Goal: Transaction & Acquisition: Download file/media

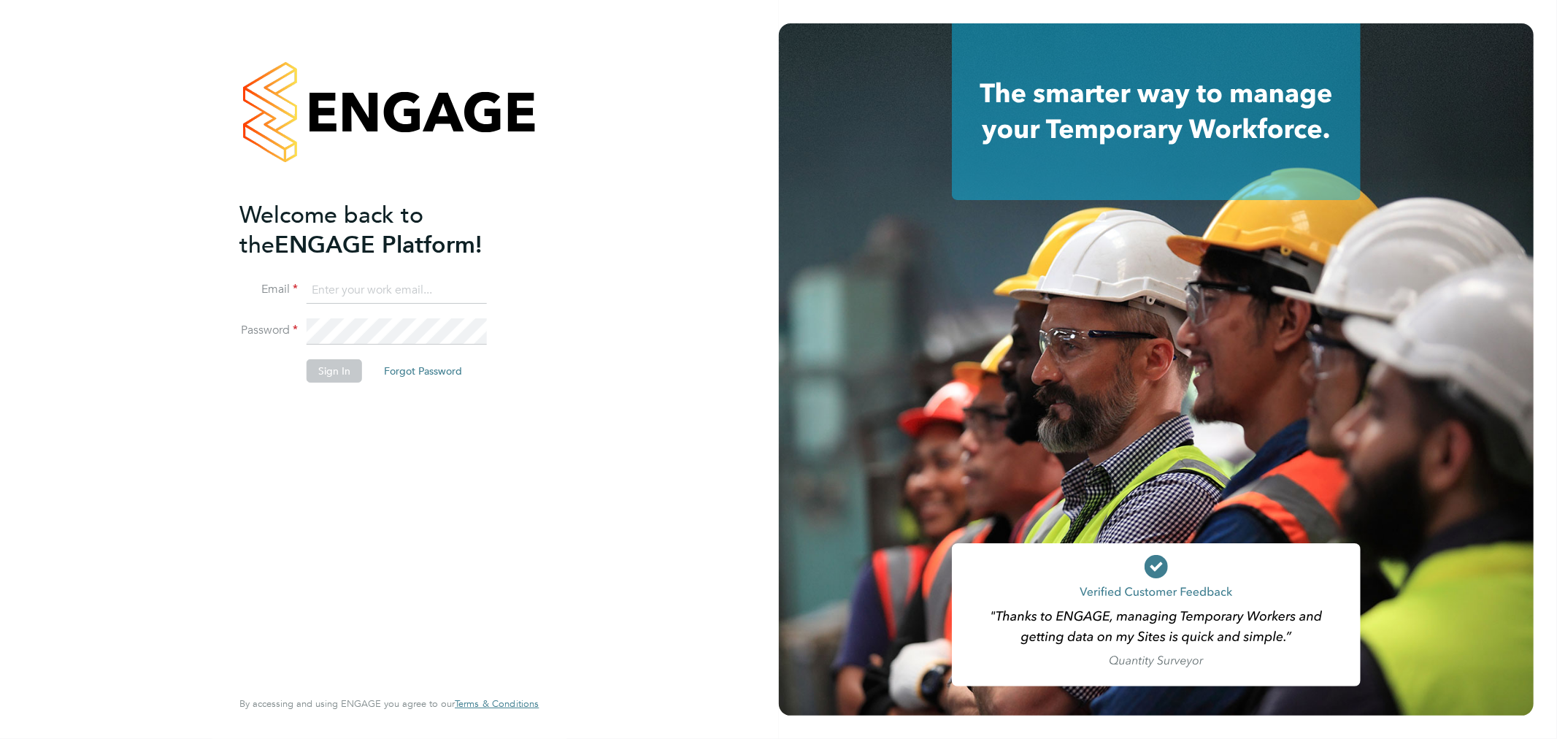
type input "luke.rsmith@vistry.co.uk"
click at [338, 375] on button "Sign In" at bounding box center [334, 370] width 55 height 23
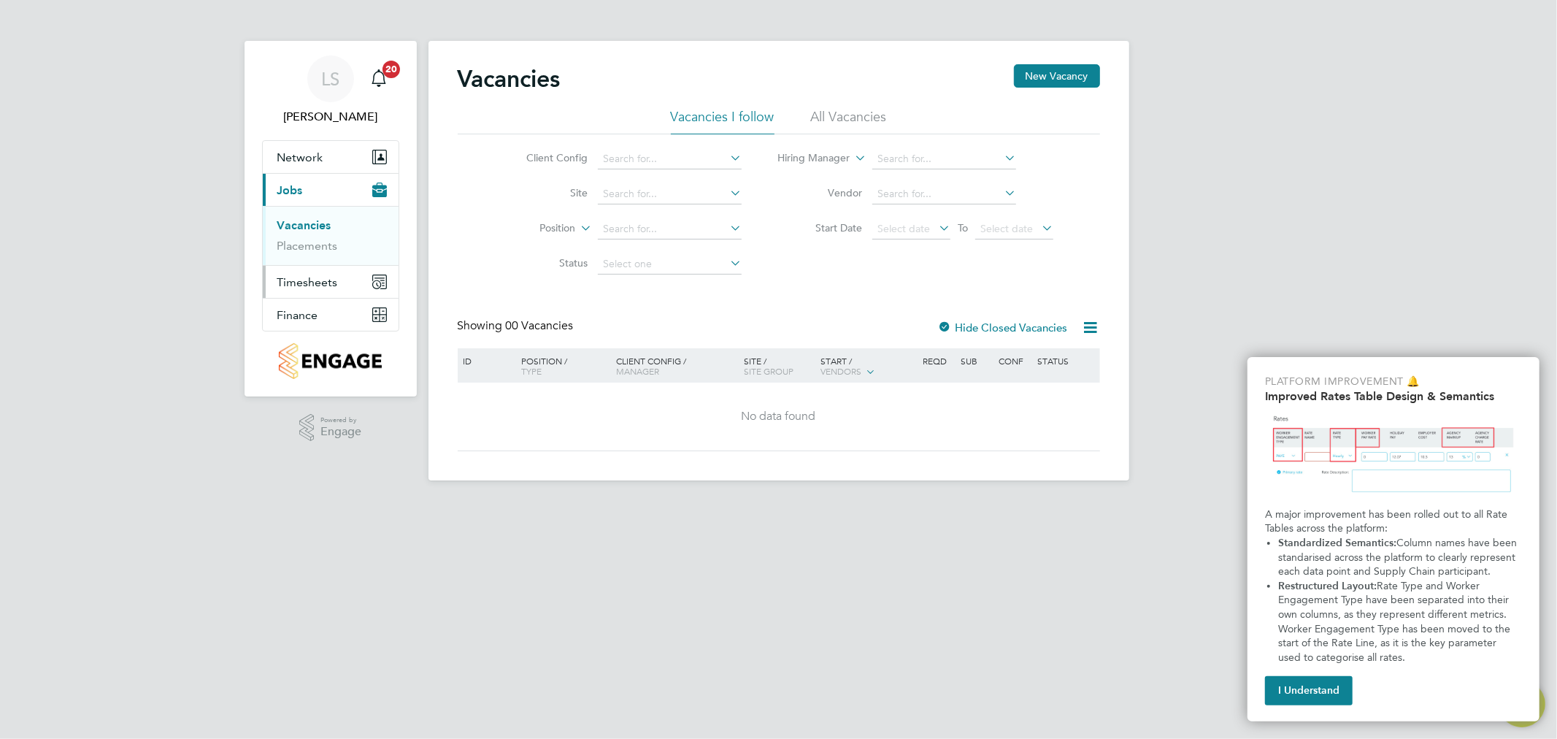
click at [305, 287] on span "Timesheets" at bounding box center [307, 282] width 61 height 14
click at [296, 303] on button "Finance" at bounding box center [331, 315] width 136 height 32
click at [293, 297] on link "Invoices & Credit Notes" at bounding box center [322, 298] width 91 height 28
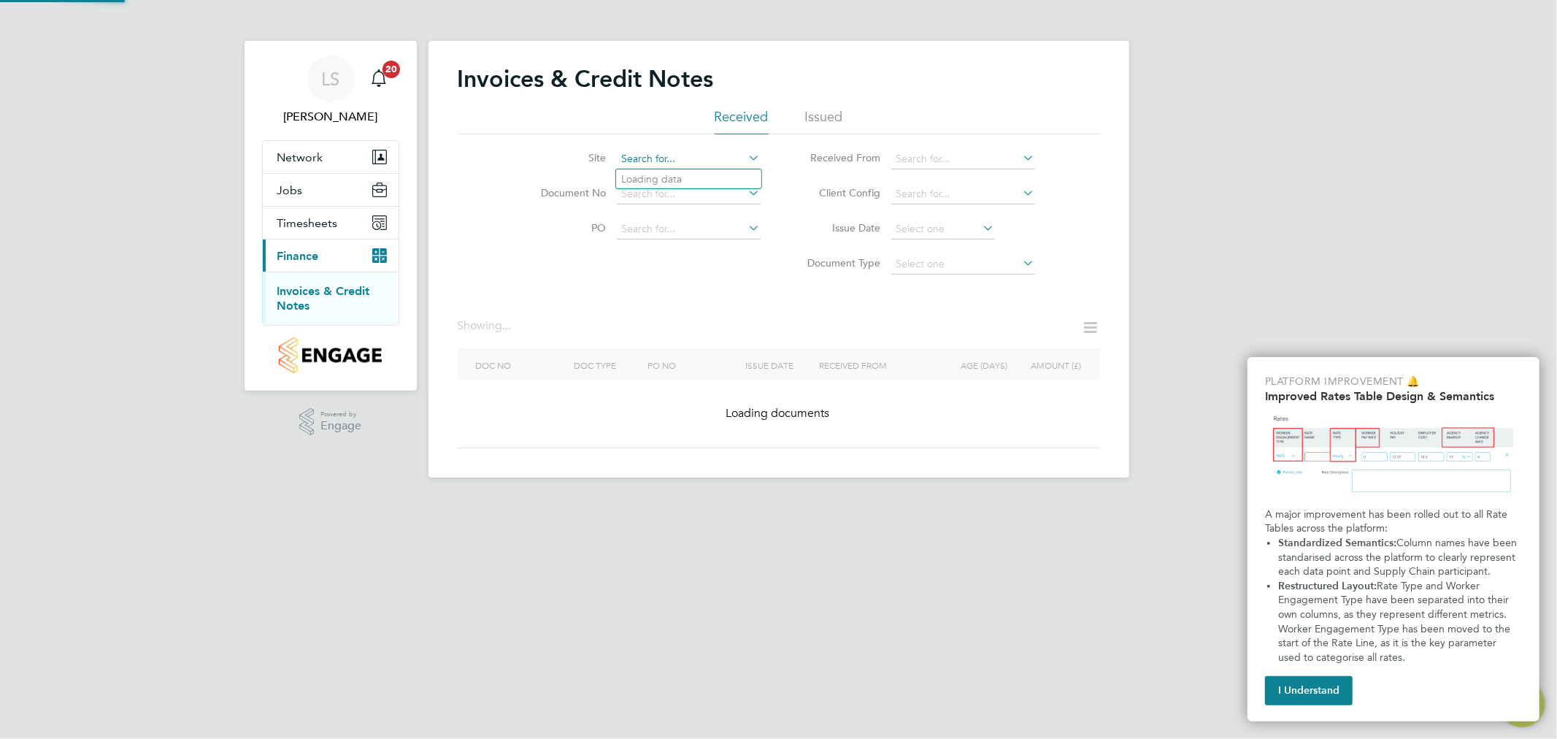
click at [659, 163] on input at bounding box center [689, 159] width 144 height 20
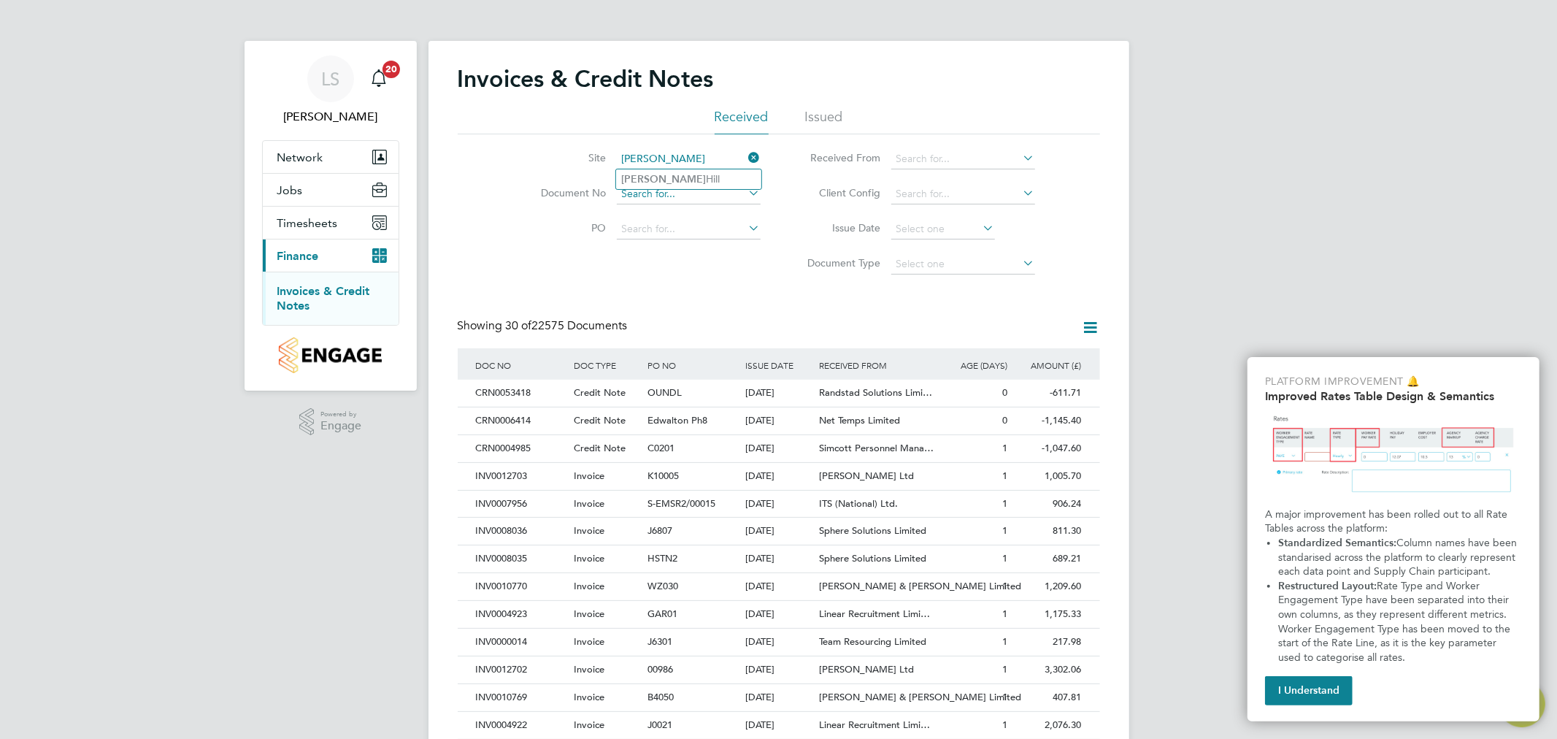
drag, startPoint x: 666, startPoint y: 180, endPoint x: 672, endPoint y: 190, distance: 11.5
click at [666, 180] on li "[PERSON_NAME][GEOGRAPHIC_DATA][PERSON_NAME]" at bounding box center [688, 179] width 145 height 20
type input "[PERSON_NAME][GEOGRAPHIC_DATA][PERSON_NAME]"
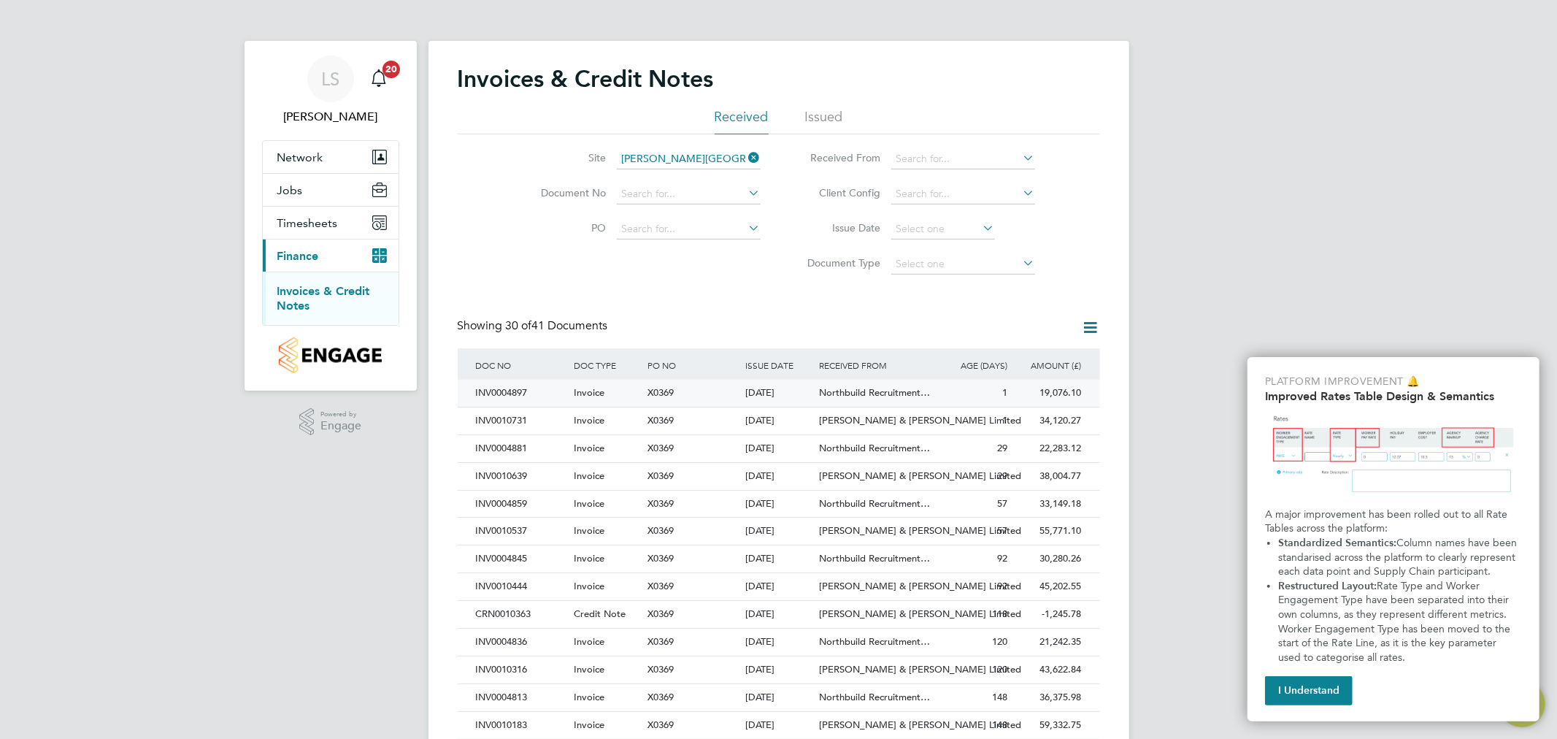
click at [702, 391] on div "X0369" at bounding box center [693, 393] width 98 height 27
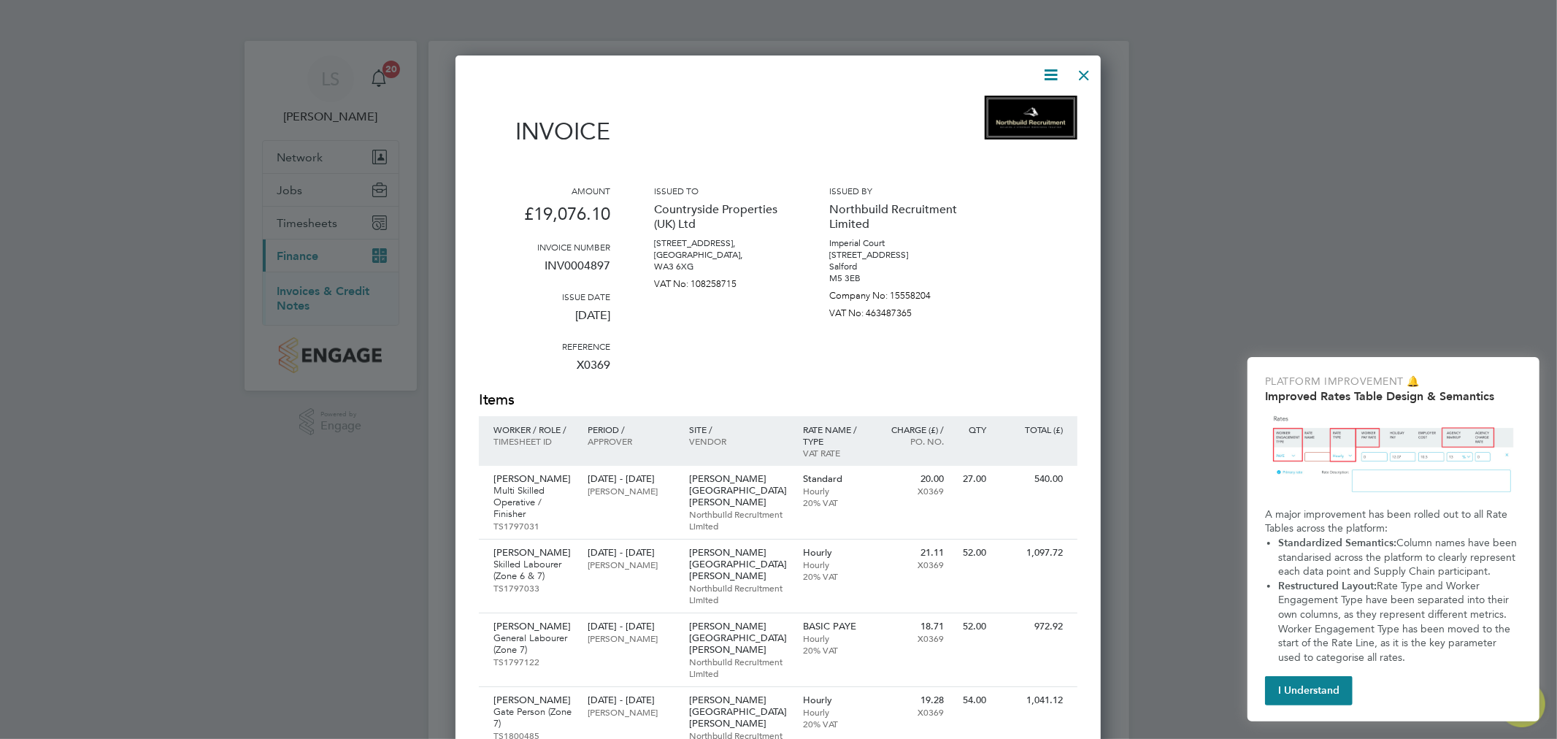
click at [1048, 69] on icon at bounding box center [1051, 75] width 18 height 18
click at [990, 107] on li "Download Invoice" at bounding box center [1006, 109] width 101 height 20
drag, startPoint x: 1085, startPoint y: 74, endPoint x: 905, endPoint y: 256, distance: 255.0
click at [1085, 74] on div at bounding box center [1084, 71] width 26 height 26
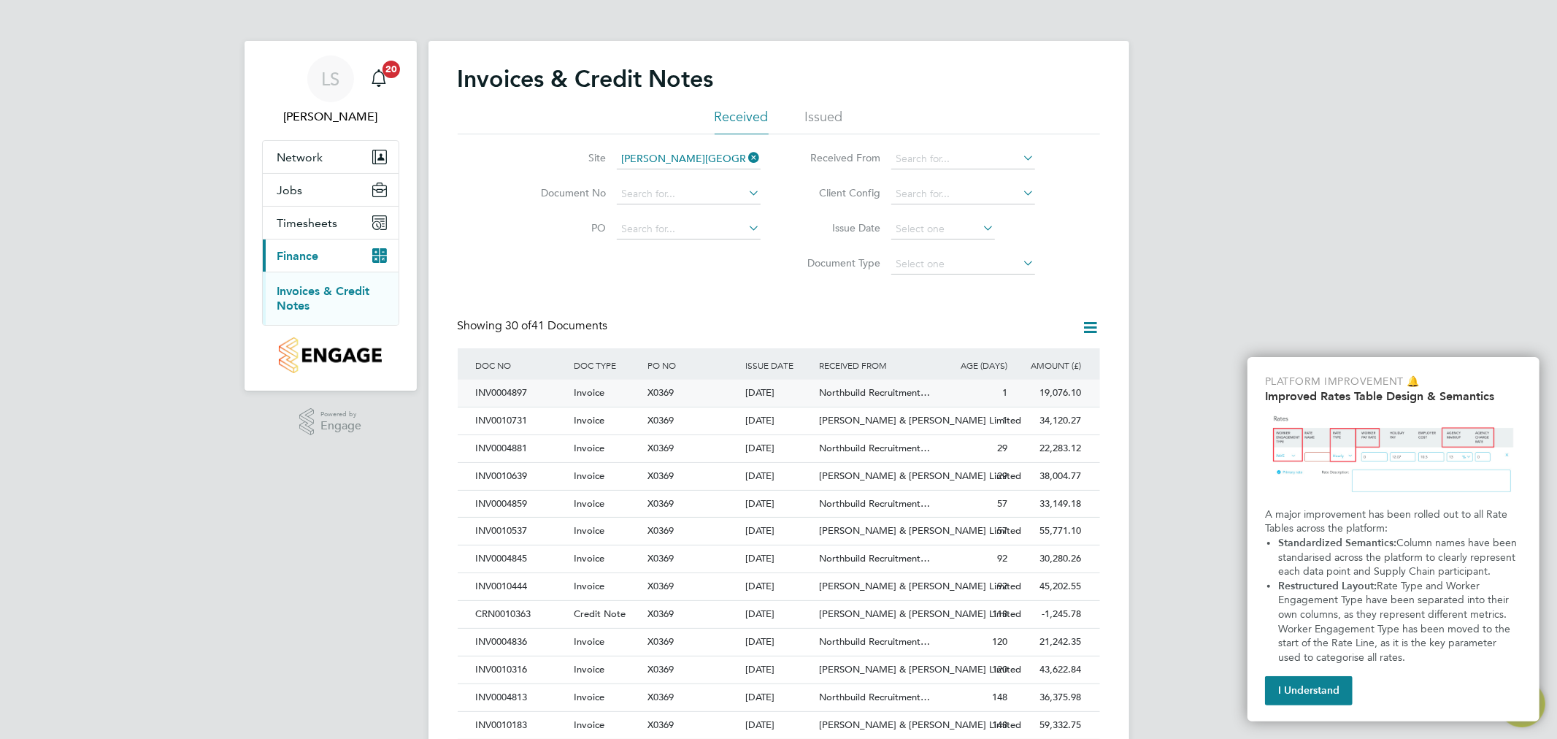
click at [684, 391] on div "X0369" at bounding box center [693, 393] width 98 height 27
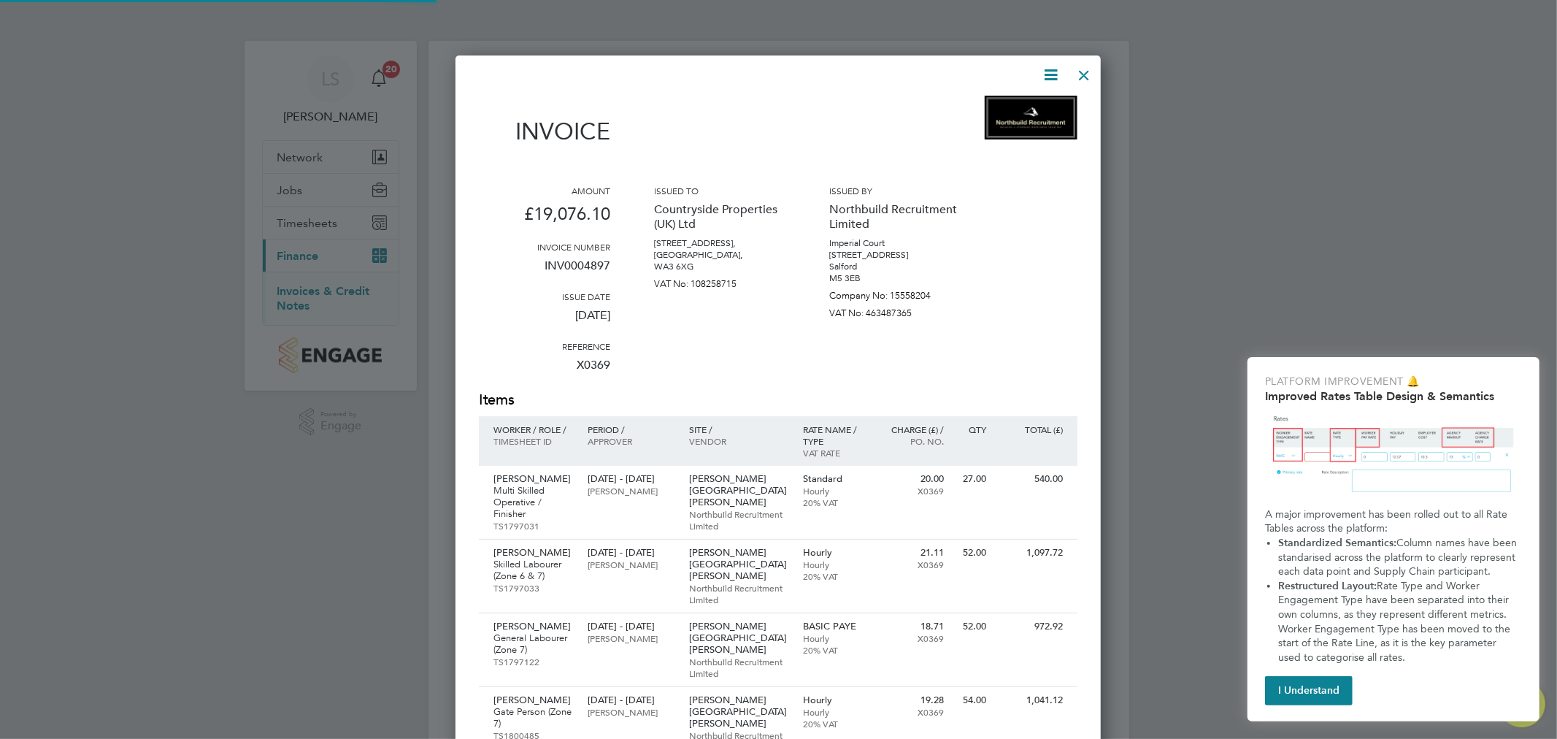
scroll to position [1803, 646]
click at [1083, 74] on div at bounding box center [1084, 71] width 26 height 26
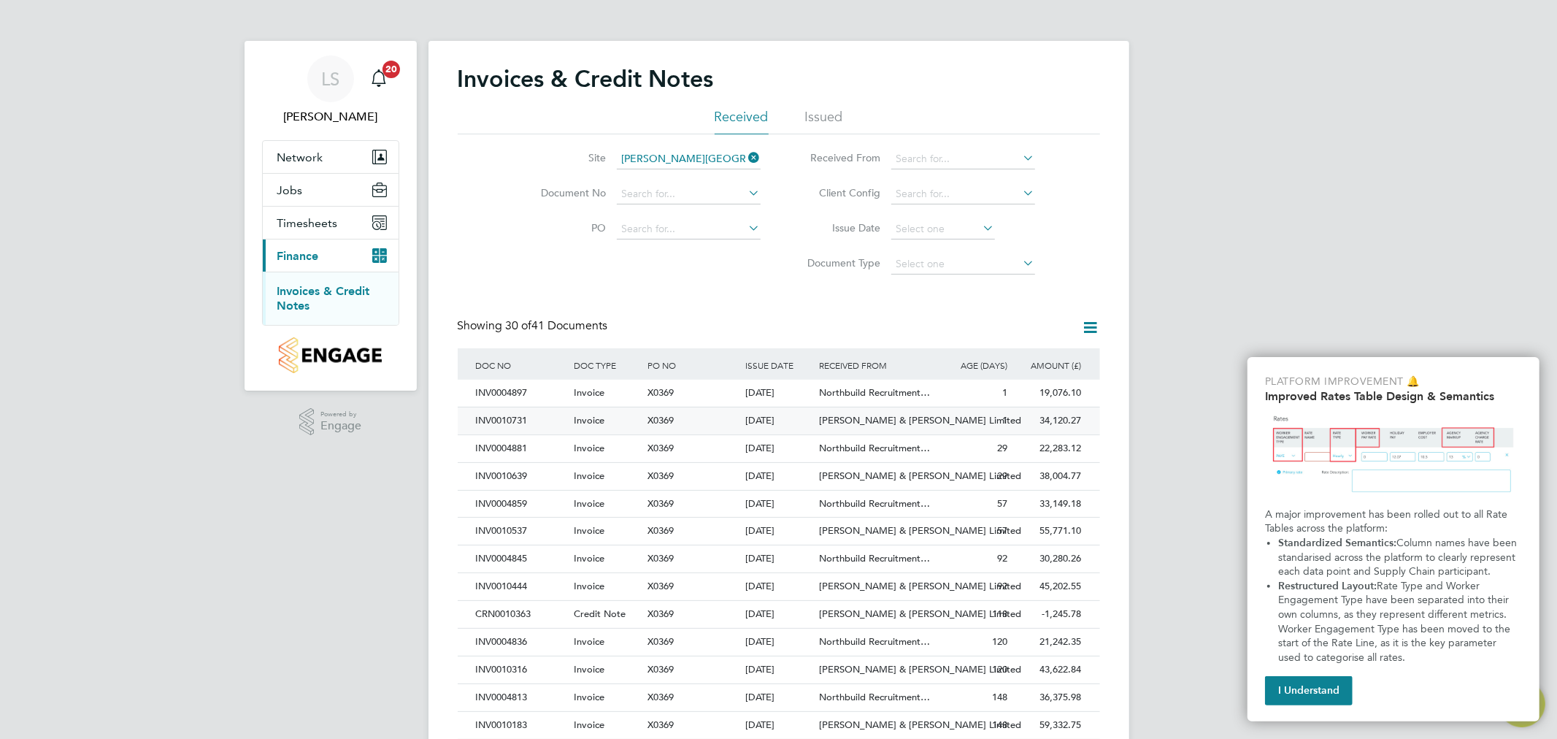
click at [683, 422] on div "X0369" at bounding box center [693, 420] width 98 height 27
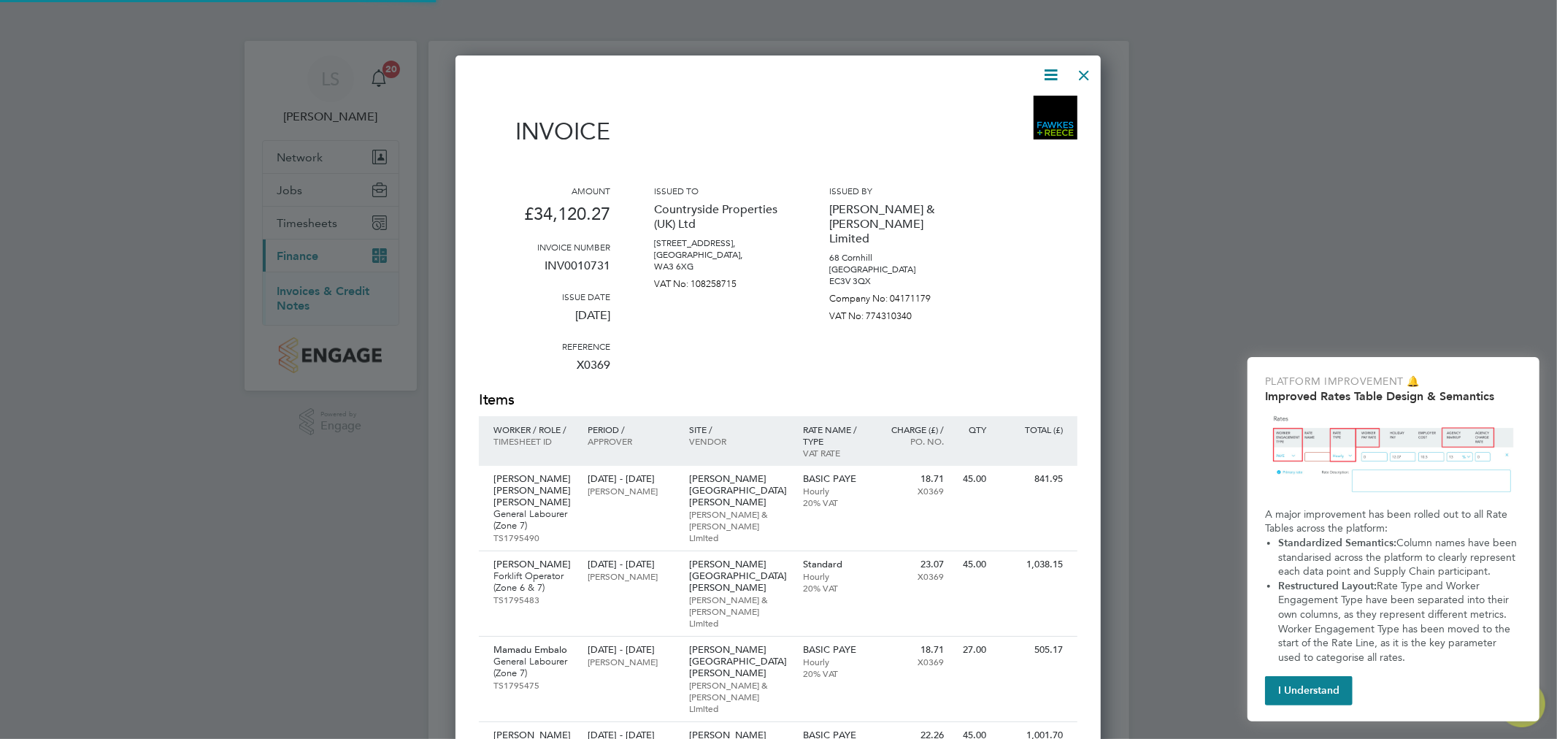
scroll to position [2658, 646]
click at [1050, 71] on icon at bounding box center [1051, 75] width 18 height 18
click at [995, 112] on li "Download Invoice" at bounding box center [1006, 109] width 101 height 20
click at [1078, 77] on div at bounding box center [1084, 71] width 26 height 26
